Goal: Task Accomplishment & Management: Manage account settings

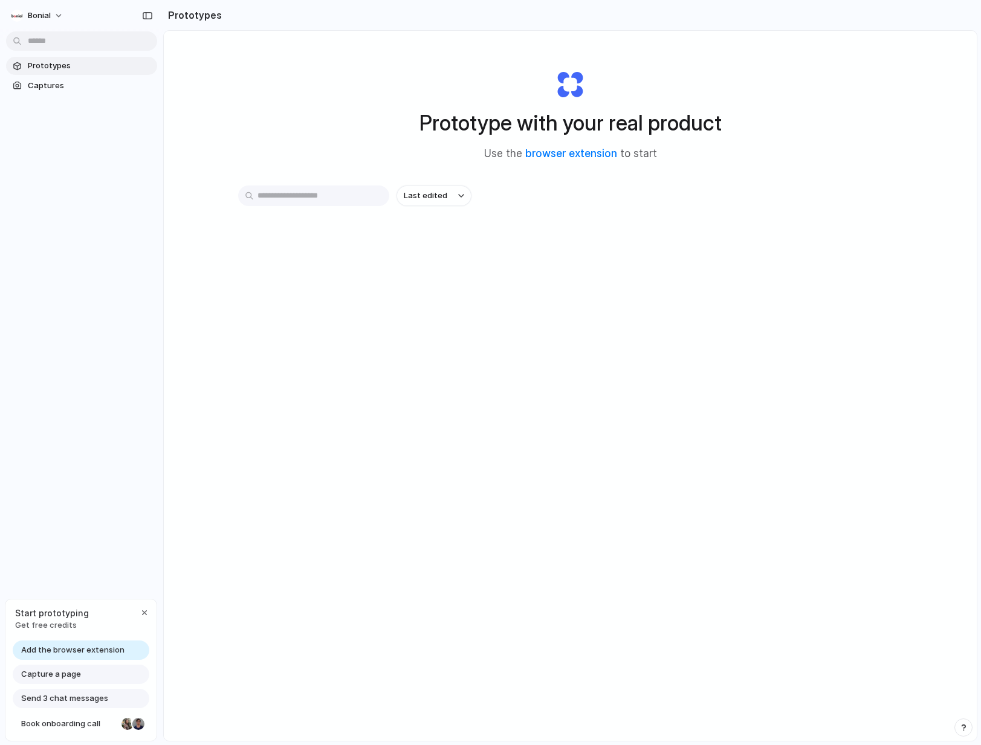
click at [37, 619] on span "Get free credits" at bounding box center [52, 625] width 74 height 12
click at [38, 624] on span "Get free credits" at bounding box center [52, 625] width 74 height 12
click at [28, 91] on span "Captures" at bounding box center [90, 86] width 124 height 12
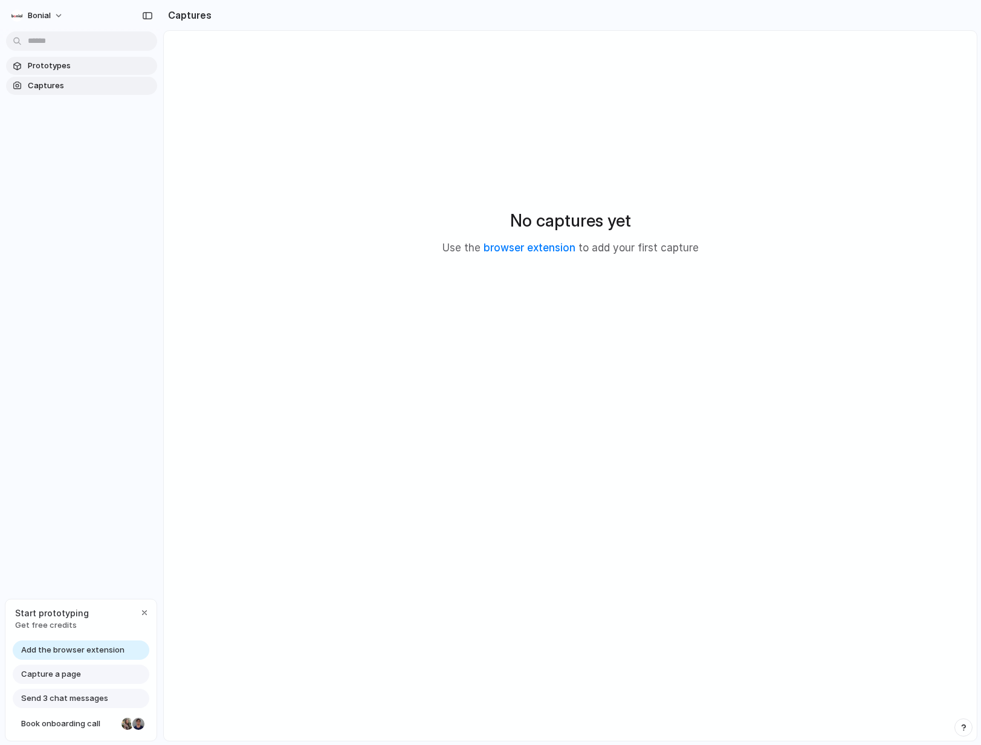
click at [37, 72] on link "Prototypes" at bounding box center [81, 66] width 151 height 18
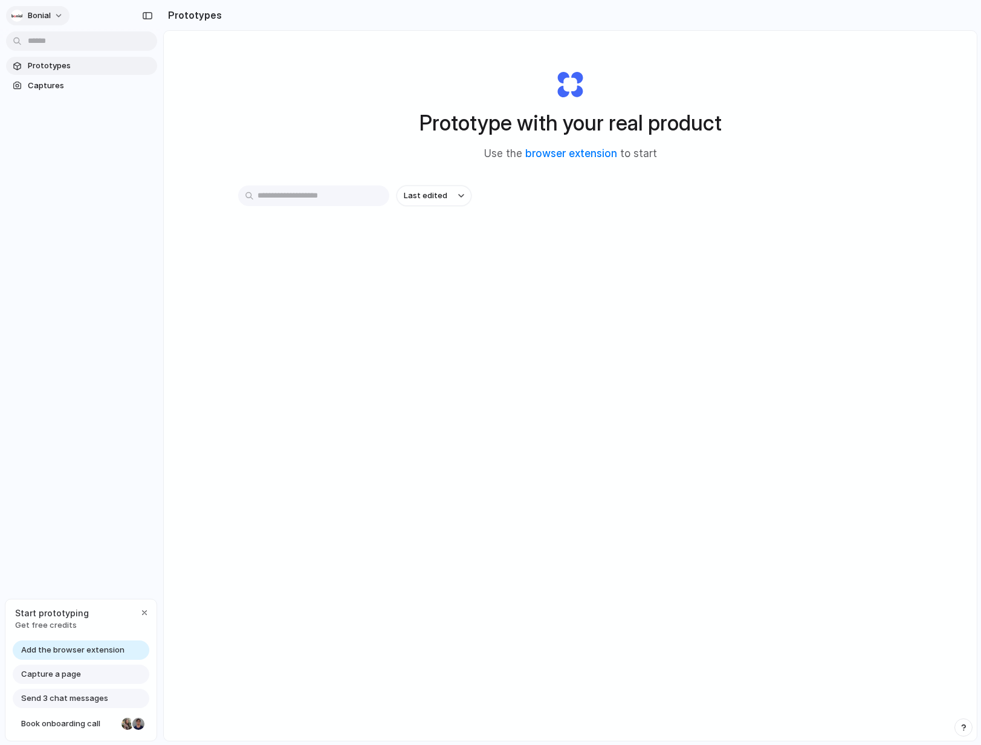
click at [50, 11] on span "Bonial" at bounding box center [39, 16] width 23 height 12
click at [57, 224] on div "Settings Invite members Change theme Sign out" at bounding box center [490, 372] width 981 height 745
click at [71, 674] on span "Capture a page" at bounding box center [51, 674] width 60 height 12
click at [37, 16] on span "Bonial" at bounding box center [39, 16] width 23 height 12
click at [33, 45] on span "Settings" at bounding box center [44, 43] width 33 height 12
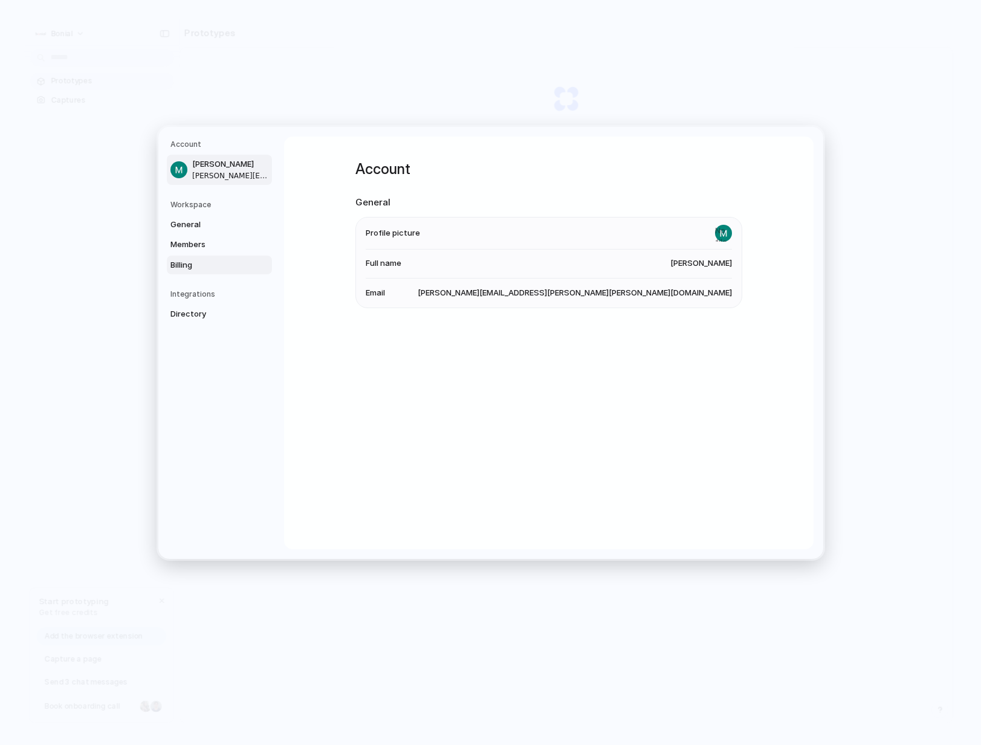
click at [205, 256] on link "Billing" at bounding box center [219, 264] width 105 height 19
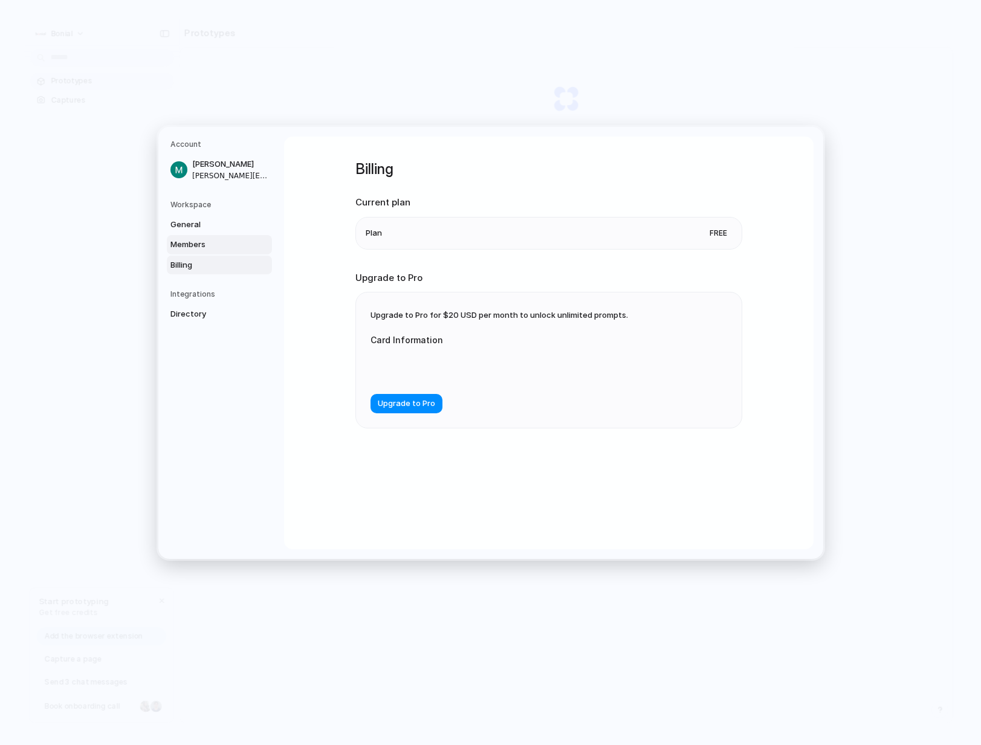
click at [201, 241] on span "Members" at bounding box center [208, 245] width 77 height 12
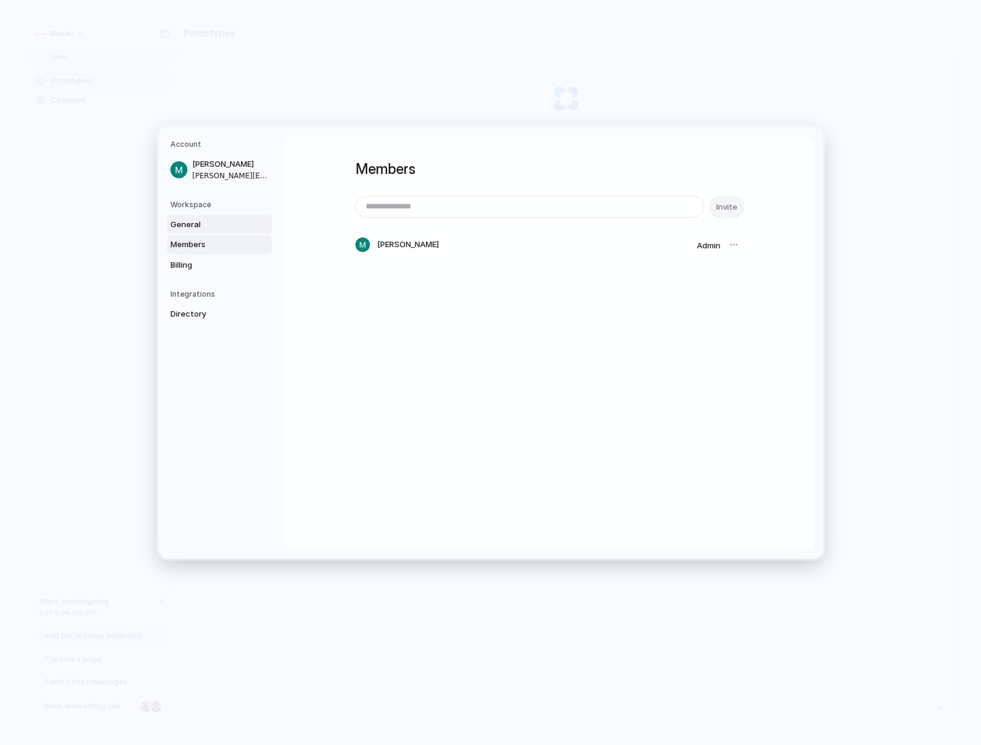
click at [193, 221] on span "General" at bounding box center [208, 224] width 77 height 12
